Goal: Find specific page/section: Find specific page/section

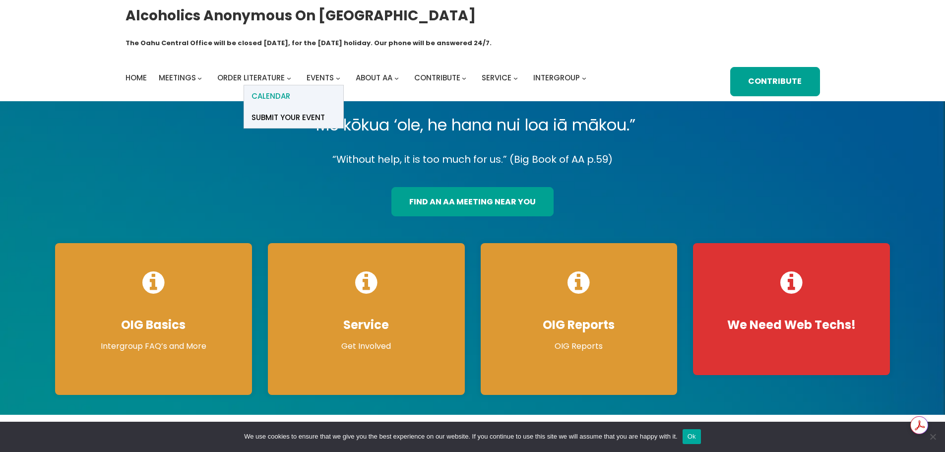
click at [324, 85] on link "Calendar" at bounding box center [293, 95] width 99 height 21
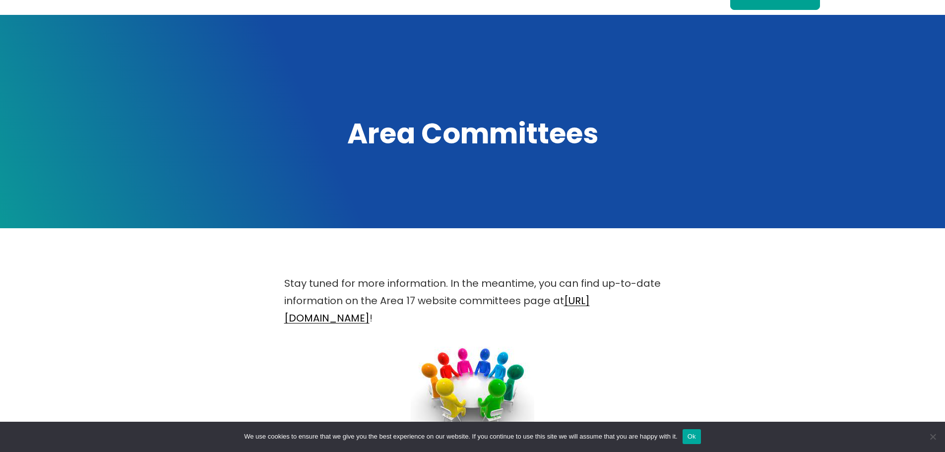
scroll to position [248, 0]
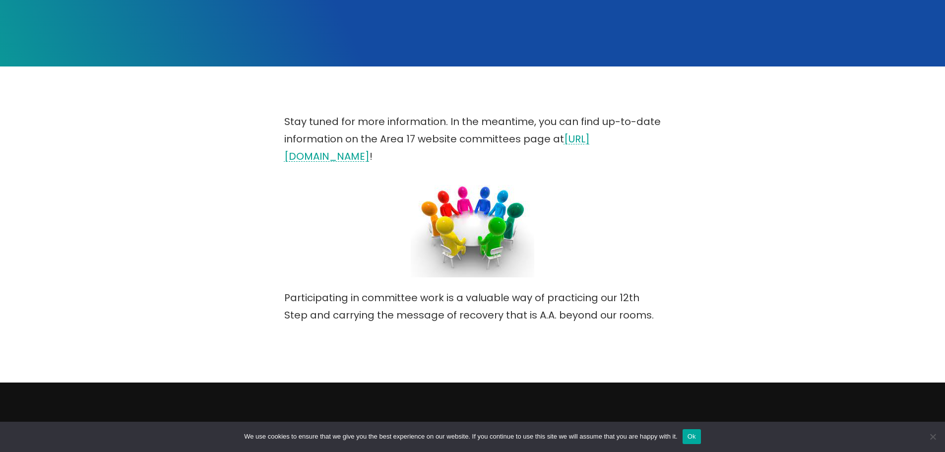
click at [456, 134] on link "https://area17aa.org/area-committees" at bounding box center [436, 147] width 305 height 31
